Goal: Navigation & Orientation: Go to known website

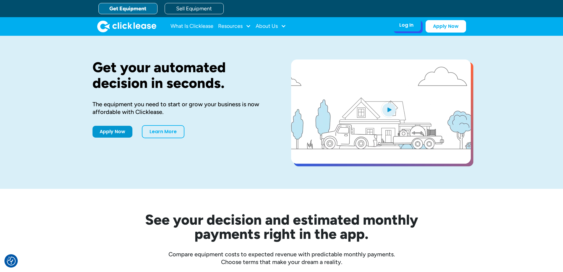
click at [412, 26] on div "Log In" at bounding box center [406, 25] width 14 height 6
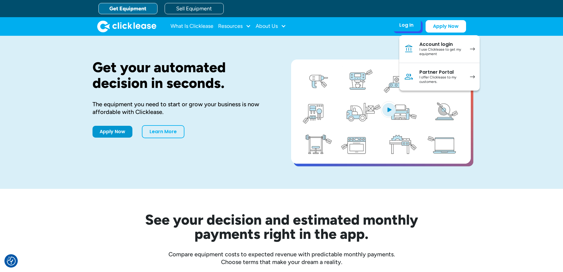
click at [425, 50] on div "I use Clicklease to get my equipment" at bounding box center [441, 51] width 45 height 9
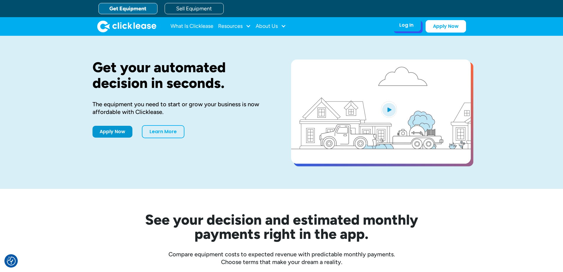
click at [406, 23] on div "Log In" at bounding box center [406, 25] width 14 height 6
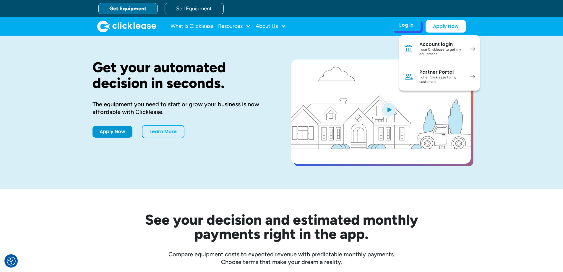
click at [411, 44] on link "Account login I use Clicklease to get my equipment" at bounding box center [439, 49] width 80 height 28
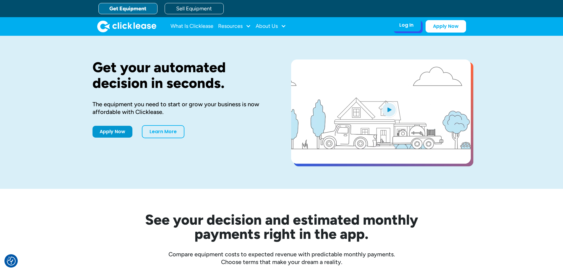
click at [411, 26] on div "Log In" at bounding box center [406, 25] width 14 height 6
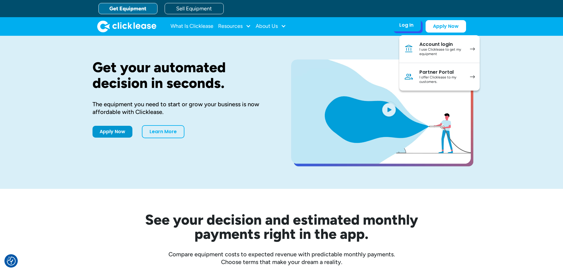
click at [439, 75] on div "I offer Clicklease to my customers." at bounding box center [441, 79] width 45 height 9
